Goal: Information Seeking & Learning: Learn about a topic

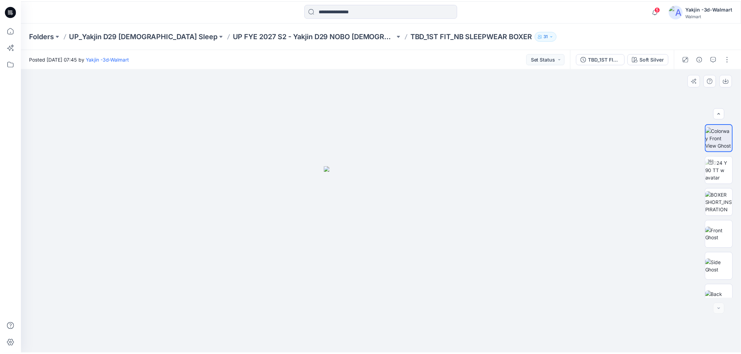
scroll to position [46, 0]
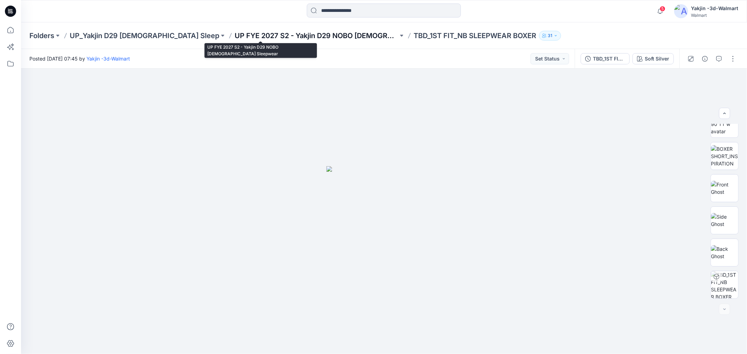
click at [286, 39] on p "UP FYE 2027 S2 - Yakjin D29 NOBO [DEMOGRAPHIC_DATA] Sleepwear" at bounding box center [317, 36] width 164 height 10
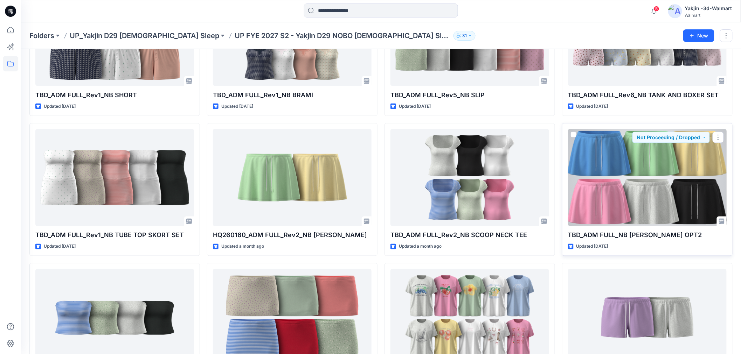
scroll to position [389, 0]
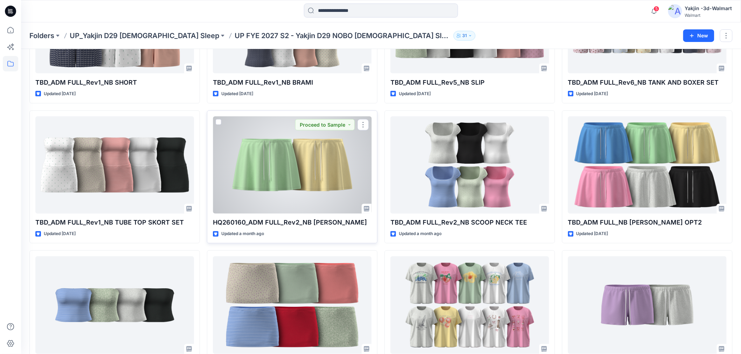
click at [277, 184] on div at bounding box center [292, 165] width 159 height 97
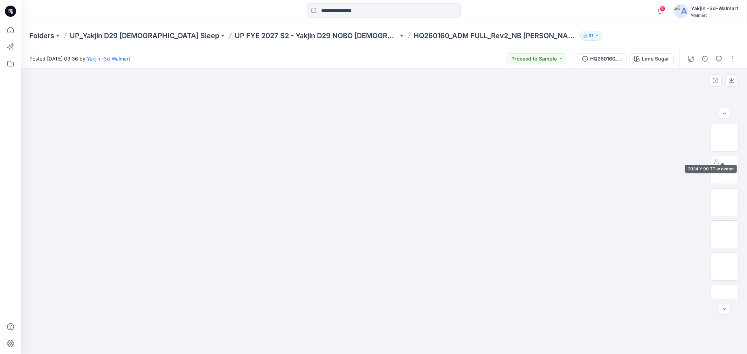
scroll to position [110, 0]
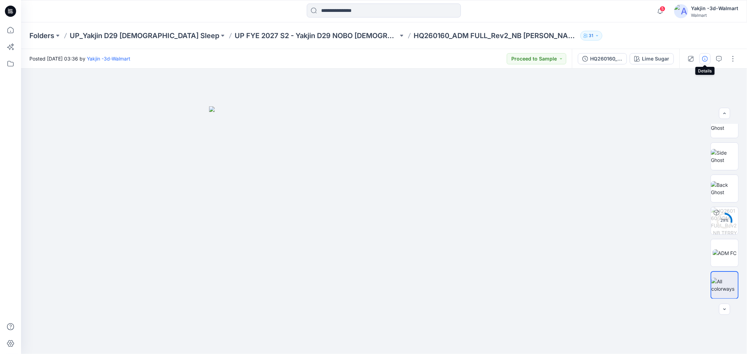
click at [706, 59] on icon "button" at bounding box center [705, 59] width 6 height 6
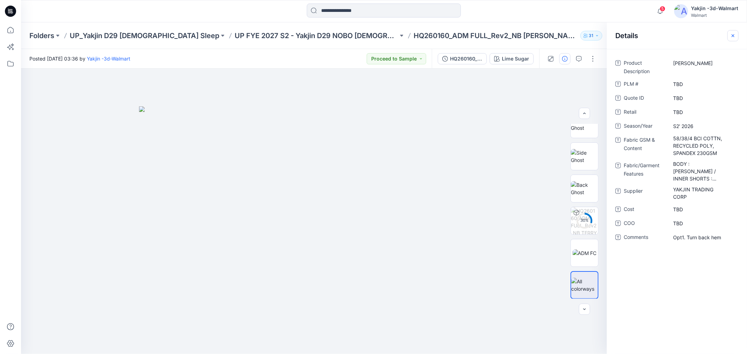
click at [733, 34] on icon "button" at bounding box center [733, 36] width 6 height 6
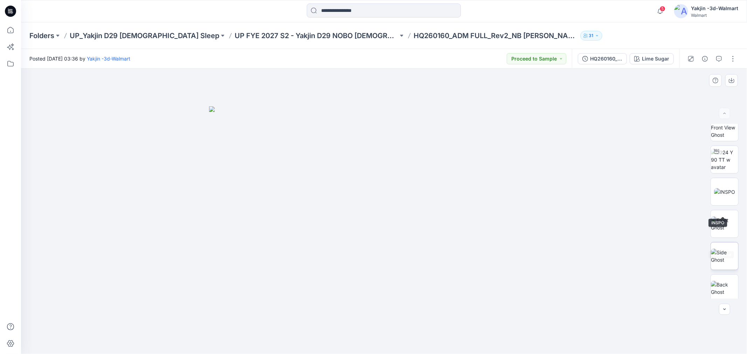
scroll to position [0, 0]
click at [720, 168] on img at bounding box center [724, 170] width 27 height 22
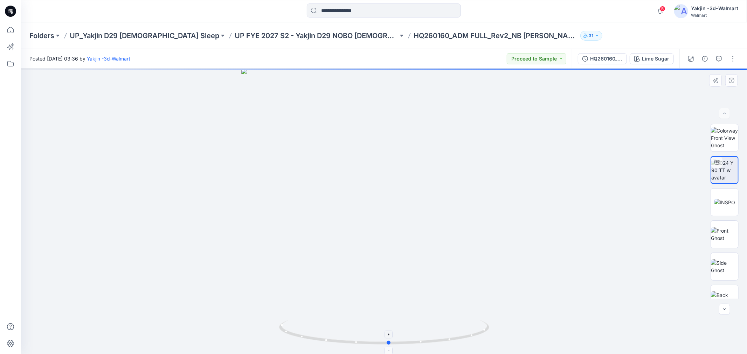
drag, startPoint x: 509, startPoint y: 311, endPoint x: 304, endPoint y: 341, distance: 207.4
click at [304, 341] on div at bounding box center [384, 212] width 726 height 286
drag, startPoint x: 408, startPoint y: 345, endPoint x: 408, endPoint y: 336, distance: 9.5
click at [408, 336] on icon at bounding box center [385, 333] width 212 height 26
drag, startPoint x: 476, startPoint y: 339, endPoint x: 496, endPoint y: 313, distance: 32.2
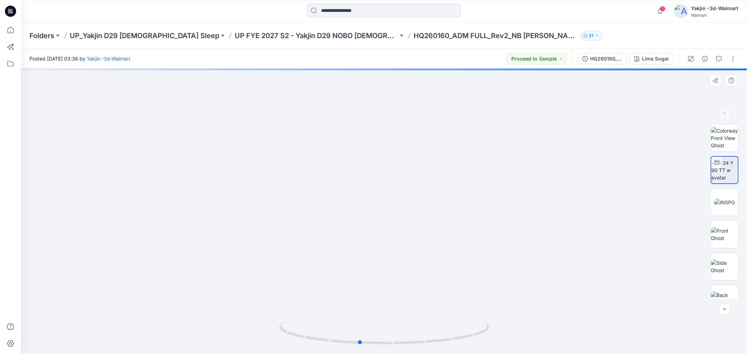
click at [496, 313] on div at bounding box center [384, 212] width 726 height 286
click at [724, 206] on img at bounding box center [724, 202] width 21 height 7
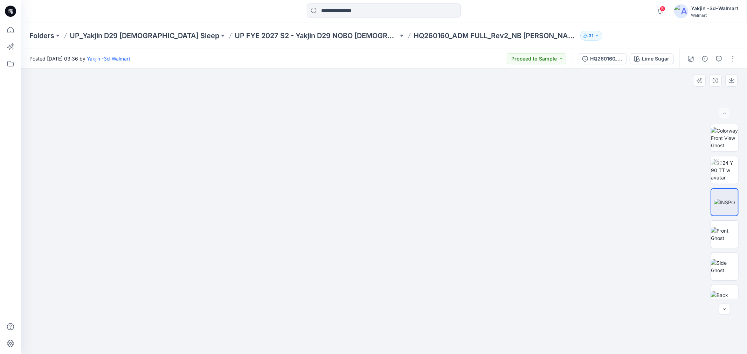
drag, startPoint x: 450, startPoint y: 241, endPoint x: 449, endPoint y: 188, distance: 52.9
click at [449, 189] on img at bounding box center [384, 171] width 356 height 367
click at [725, 169] on img at bounding box center [724, 170] width 27 height 22
drag, startPoint x: 429, startPoint y: 298, endPoint x: 425, endPoint y: 250, distance: 48.5
click at [425, 250] on img at bounding box center [384, 141] width 567 height 427
